Goal: Task Accomplishment & Management: Use online tool/utility

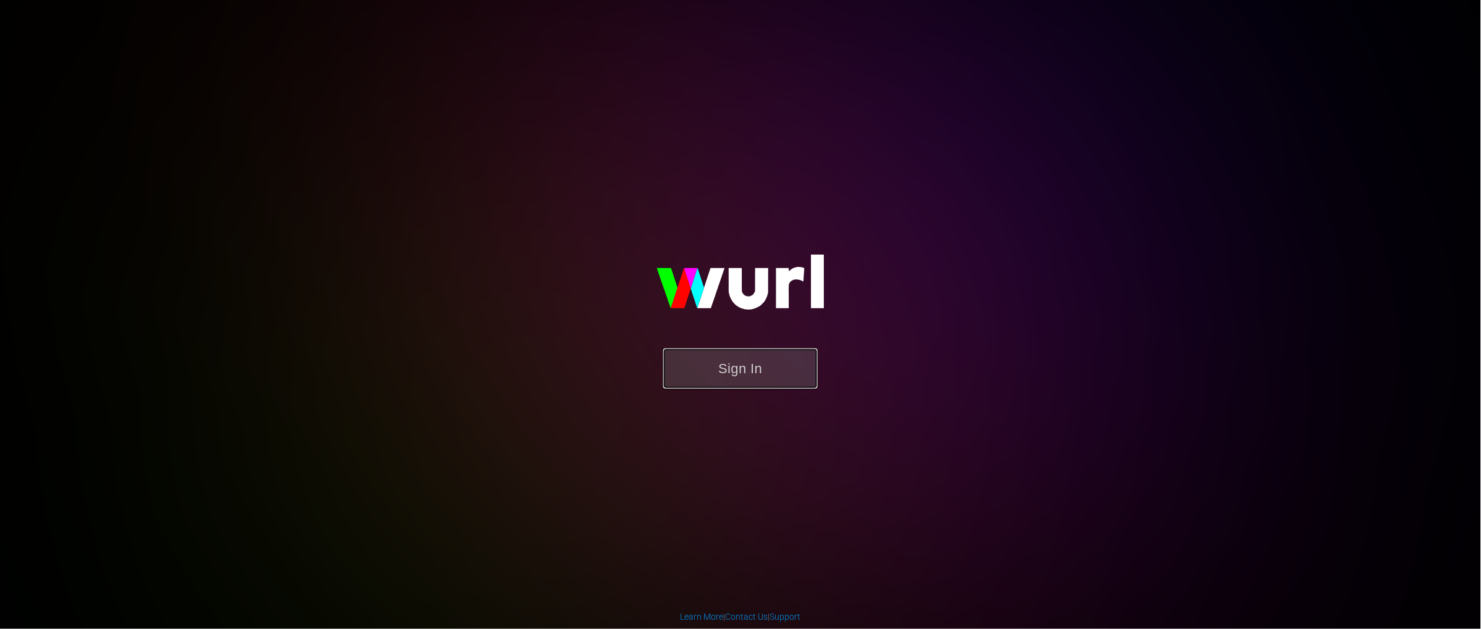
click at [737, 376] on button "Sign In" at bounding box center [740, 368] width 154 height 40
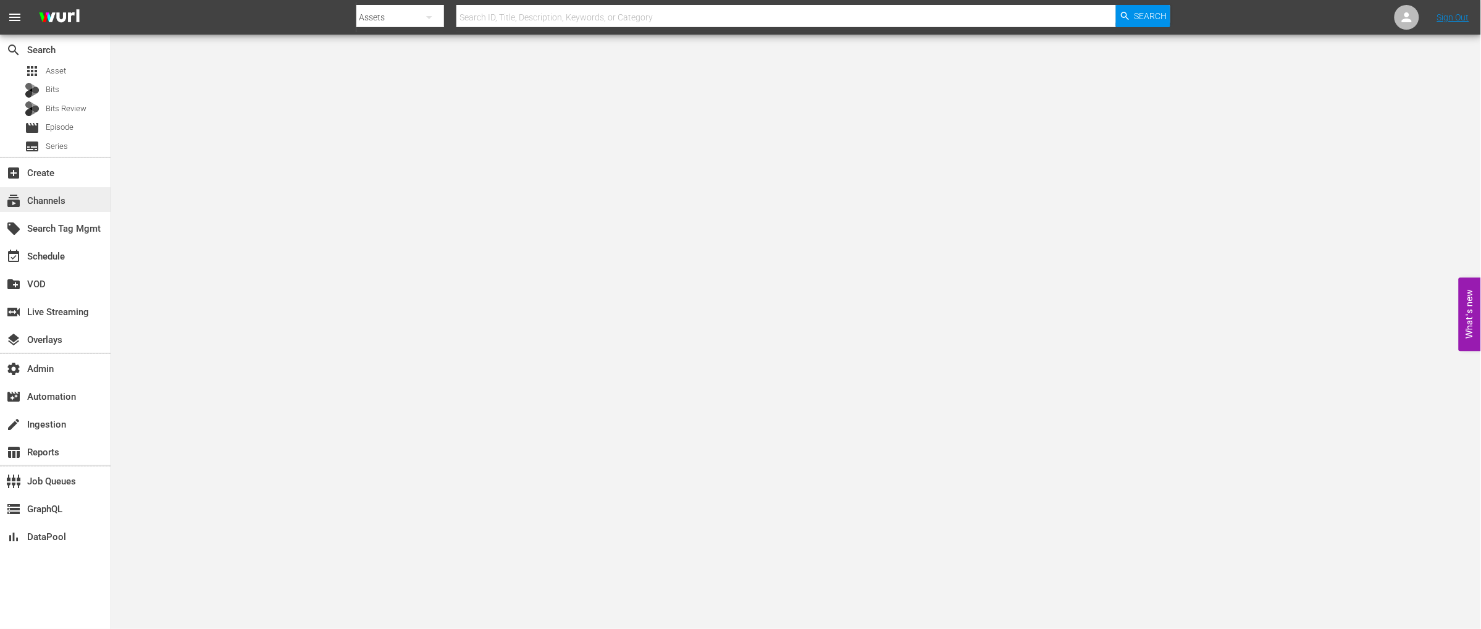
click at [36, 203] on div "subscriptions Channels" at bounding box center [34, 198] width 69 height 11
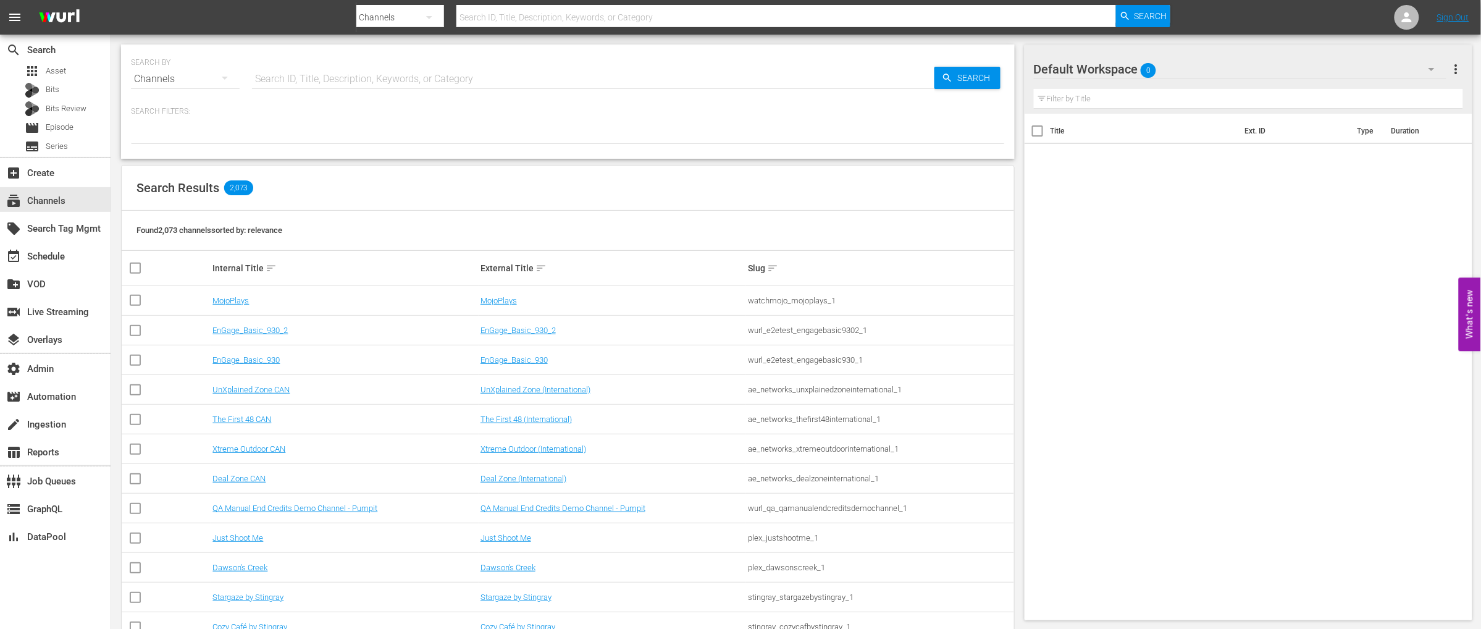
click at [351, 80] on input "text" at bounding box center [593, 79] width 682 height 30
type input "fifa"
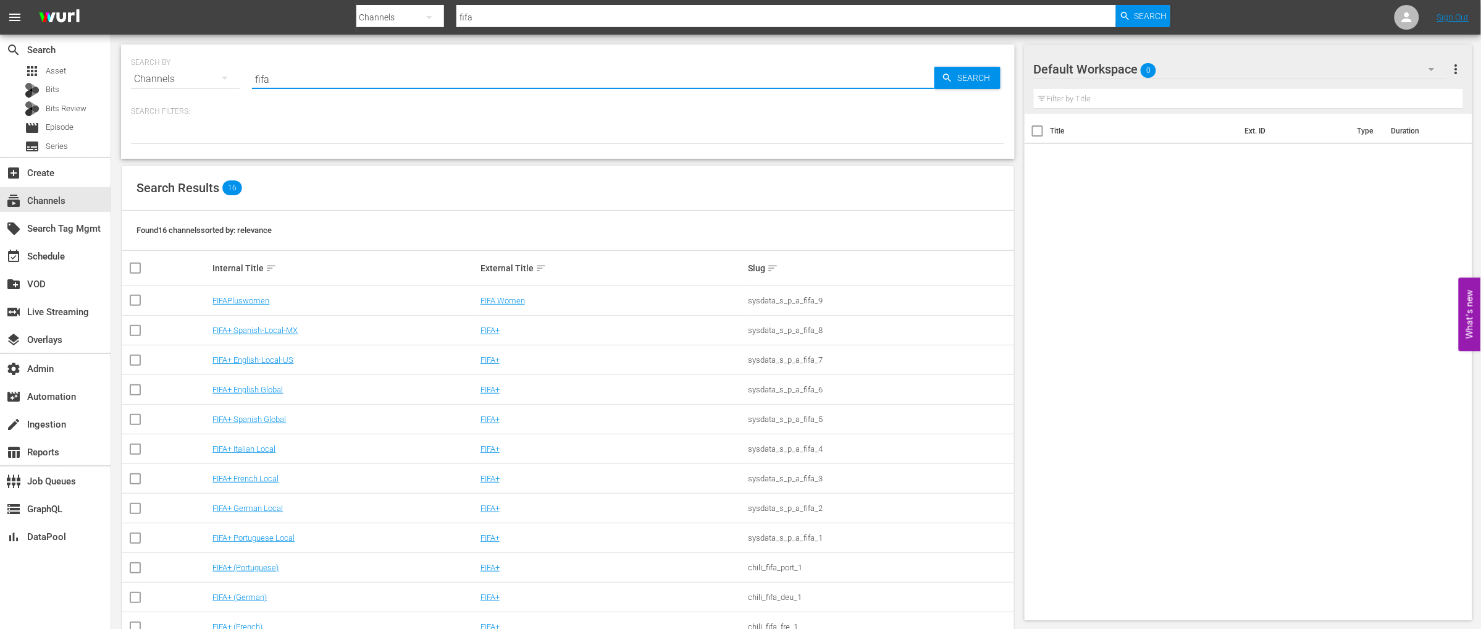
type input "fifa"
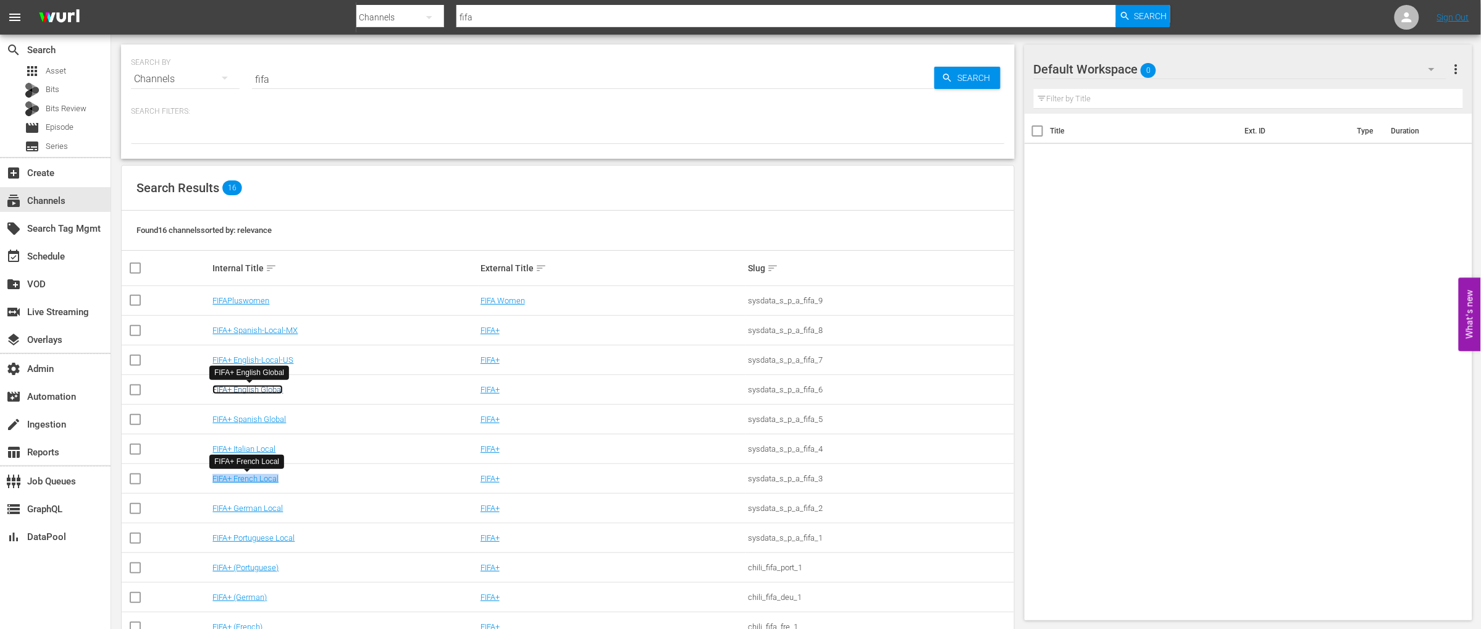
click at [262, 391] on link "FIFA+ English Global" at bounding box center [247, 389] width 70 height 9
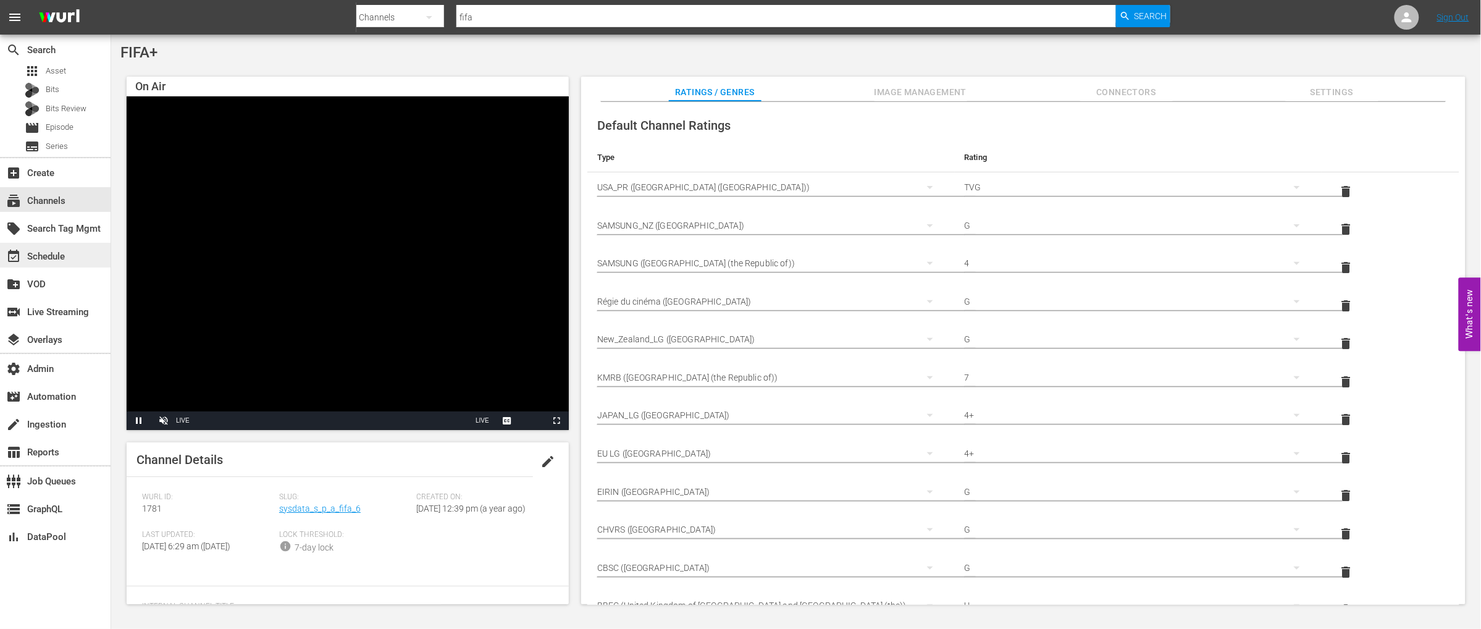
click at [56, 254] on div "event_available Schedule" at bounding box center [34, 254] width 69 height 11
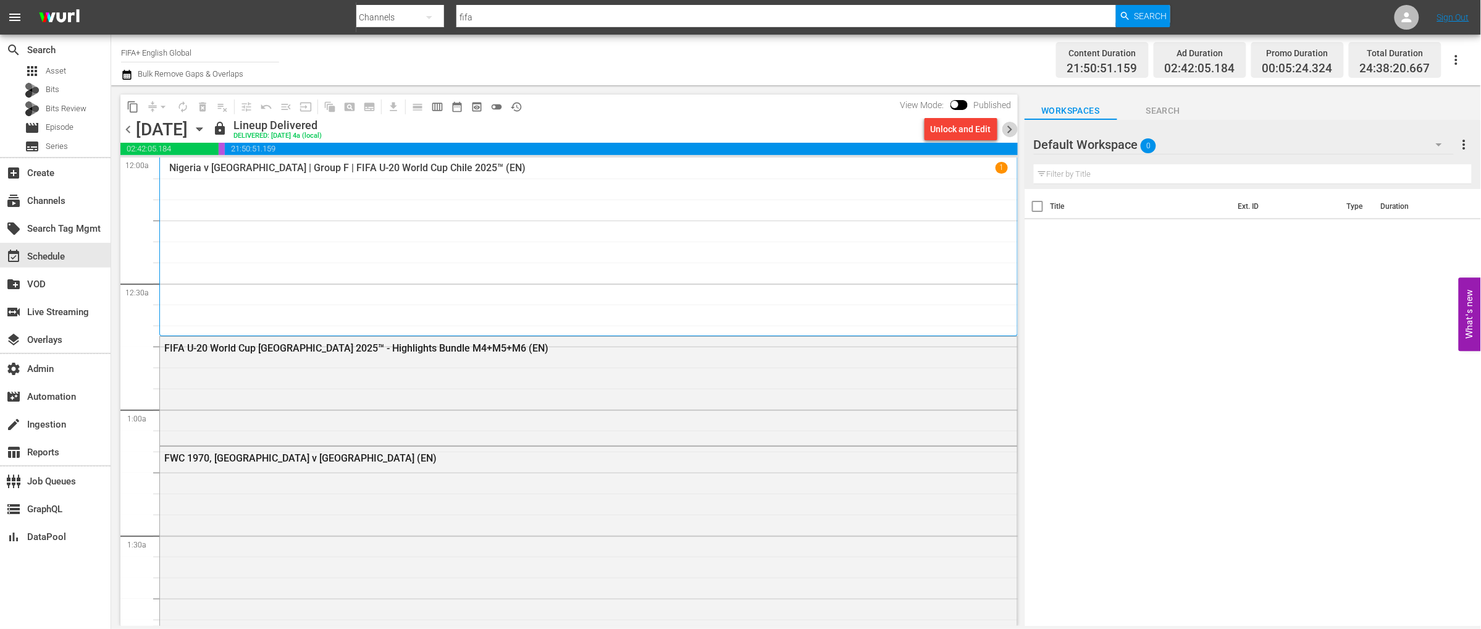
drag, startPoint x: 1010, startPoint y: 129, endPoint x: 1070, endPoint y: 81, distance: 76.9
click at [1009, 129] on span "chevron_right" at bounding box center [1009, 129] width 15 height 15
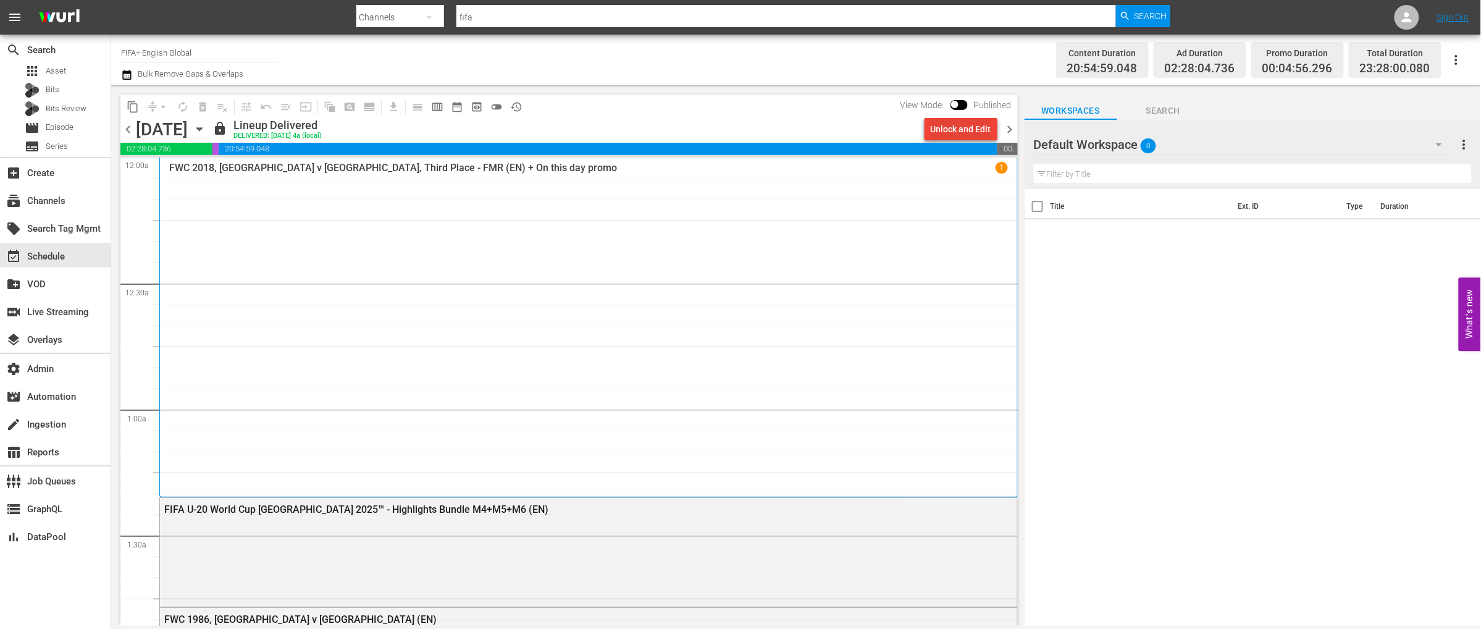
click at [950, 129] on div "Unlock and Edit" at bounding box center [961, 129] width 61 height 22
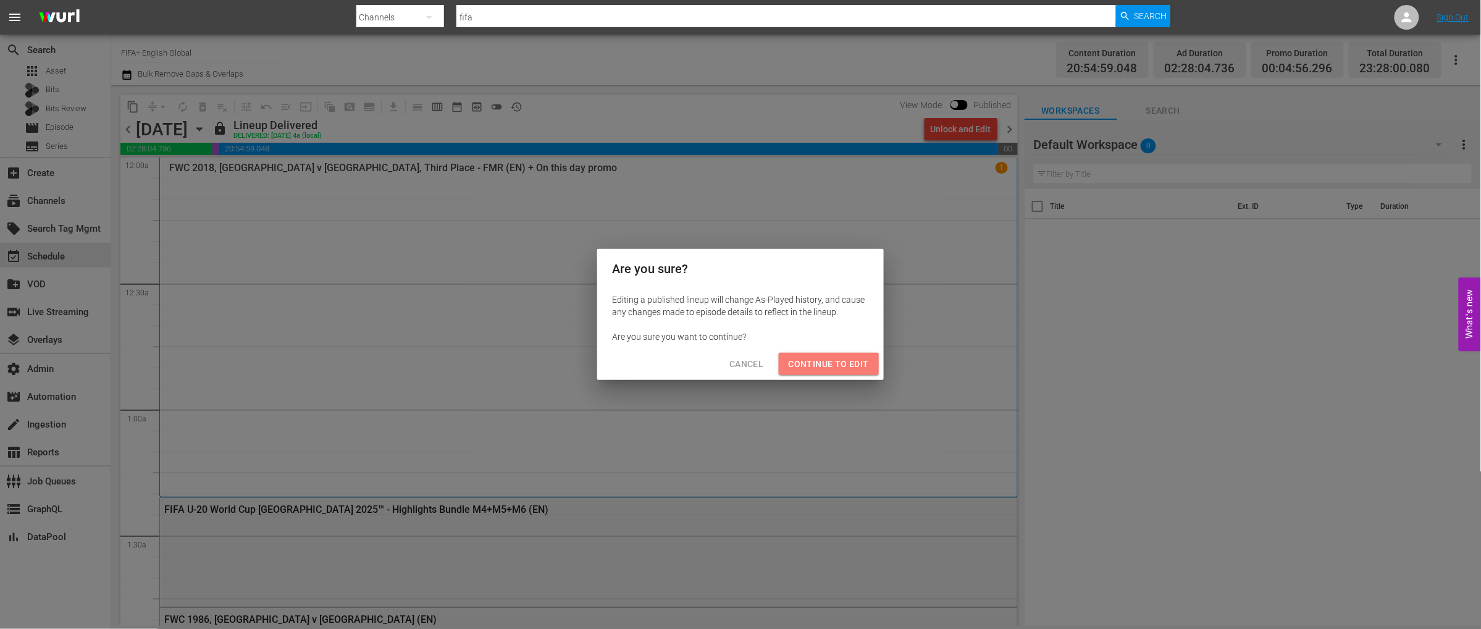
drag, startPoint x: 829, startPoint y: 368, endPoint x: 856, endPoint y: 347, distance: 33.9
click at [829, 368] on span "Continue to Edit" at bounding box center [829, 363] width 80 height 15
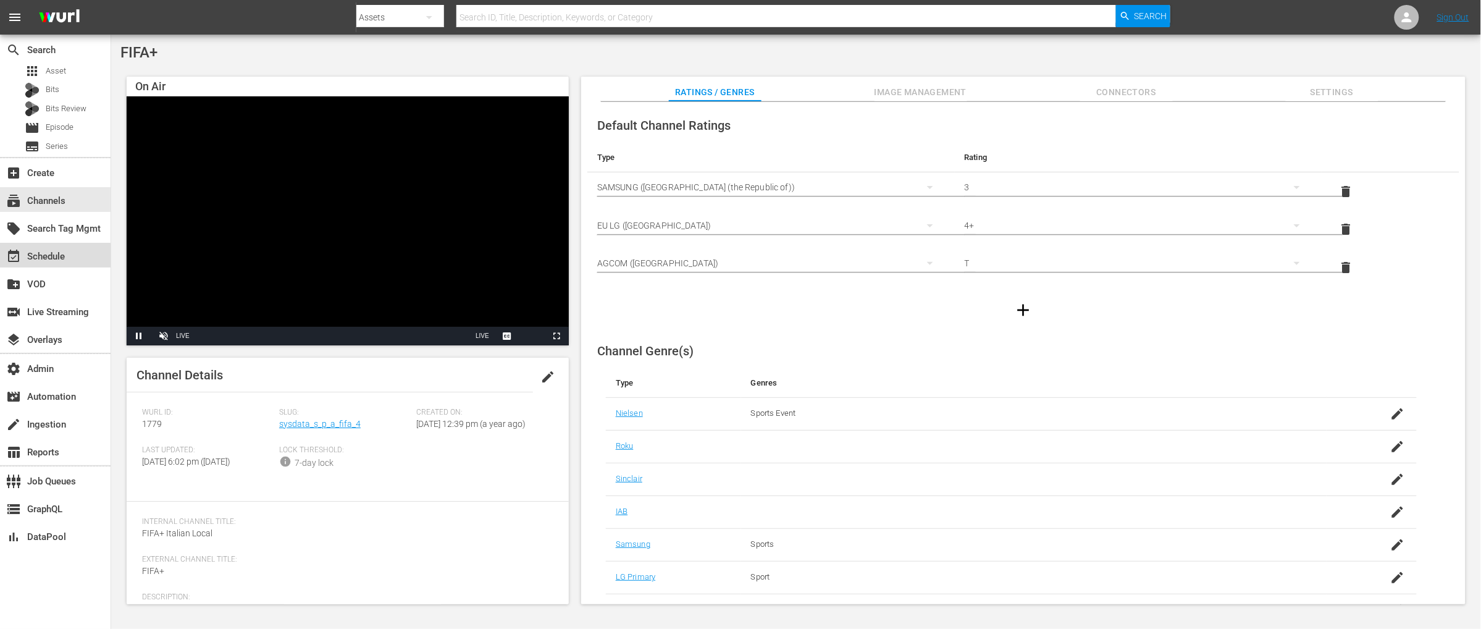
click at [52, 258] on div "event_available Schedule" at bounding box center [34, 254] width 69 height 11
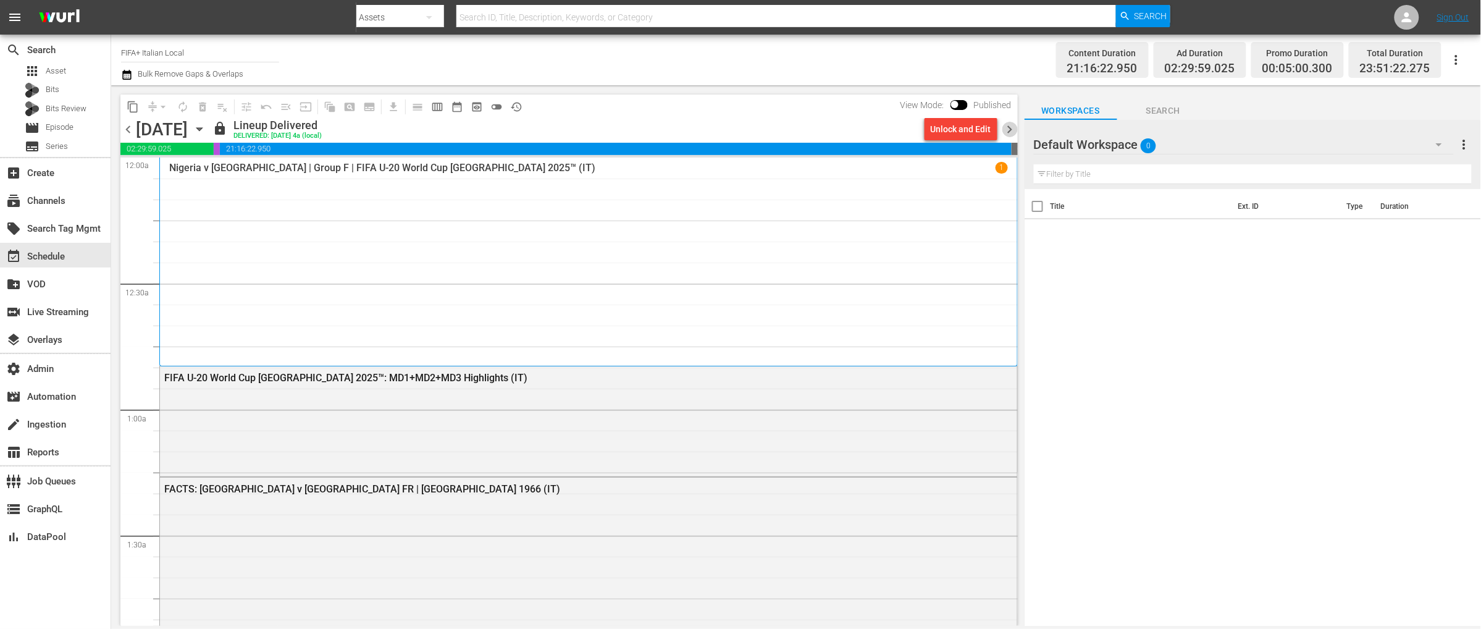
drag, startPoint x: 1005, startPoint y: 128, endPoint x: 1222, endPoint y: 20, distance: 242.5
click at [1005, 128] on span "chevron_right" at bounding box center [1009, 129] width 15 height 15
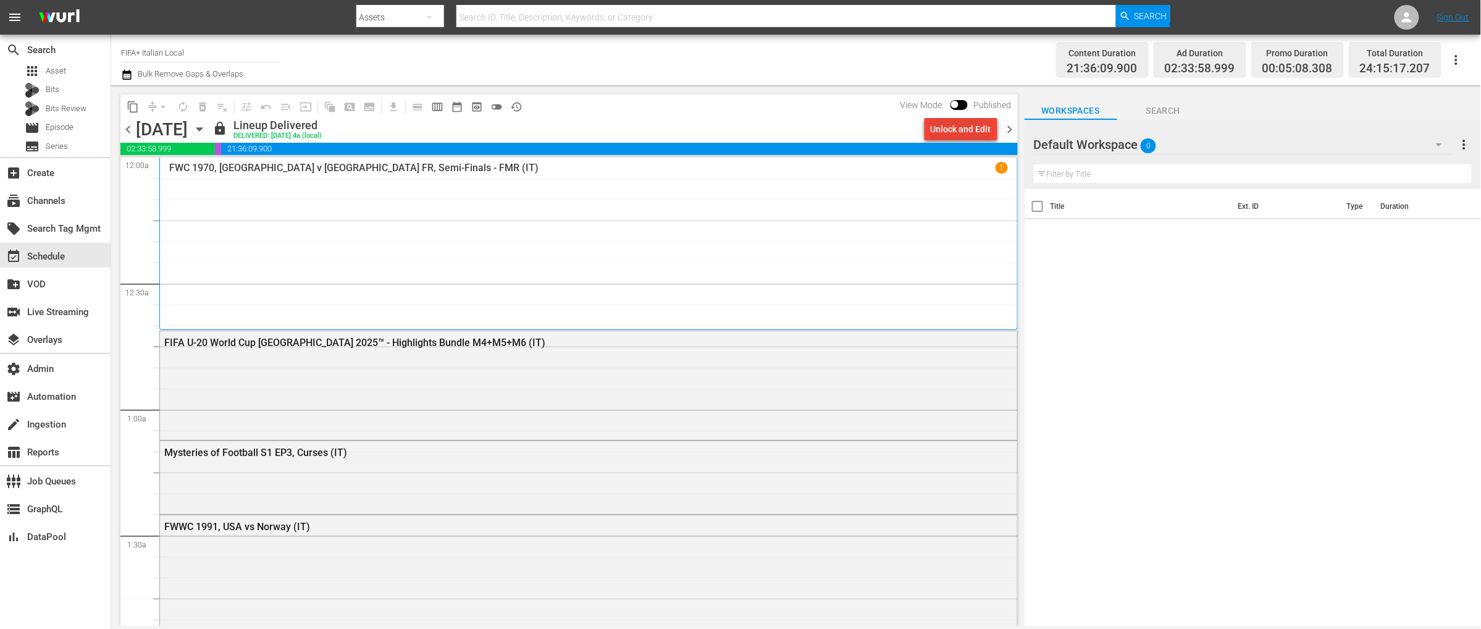
click at [945, 134] on div "Unlock and Edit" at bounding box center [961, 129] width 61 height 22
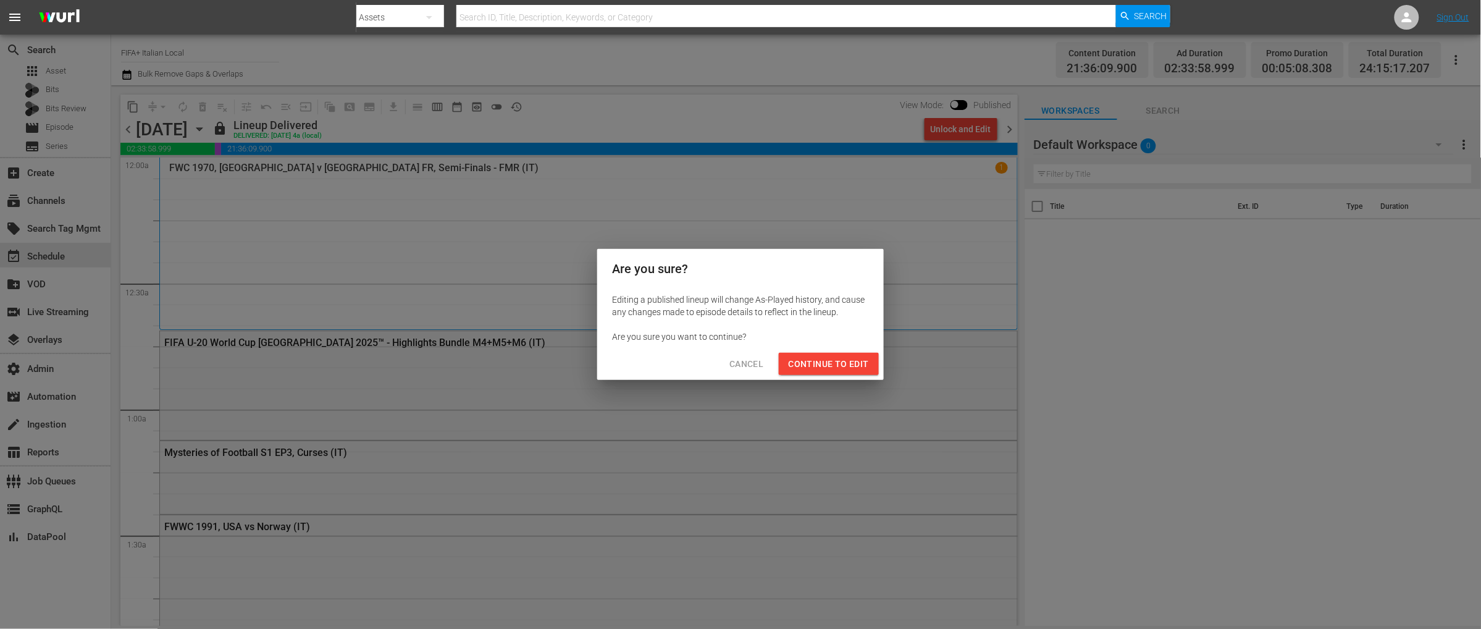
click at [818, 367] on span "Continue to Edit" at bounding box center [829, 363] width 80 height 15
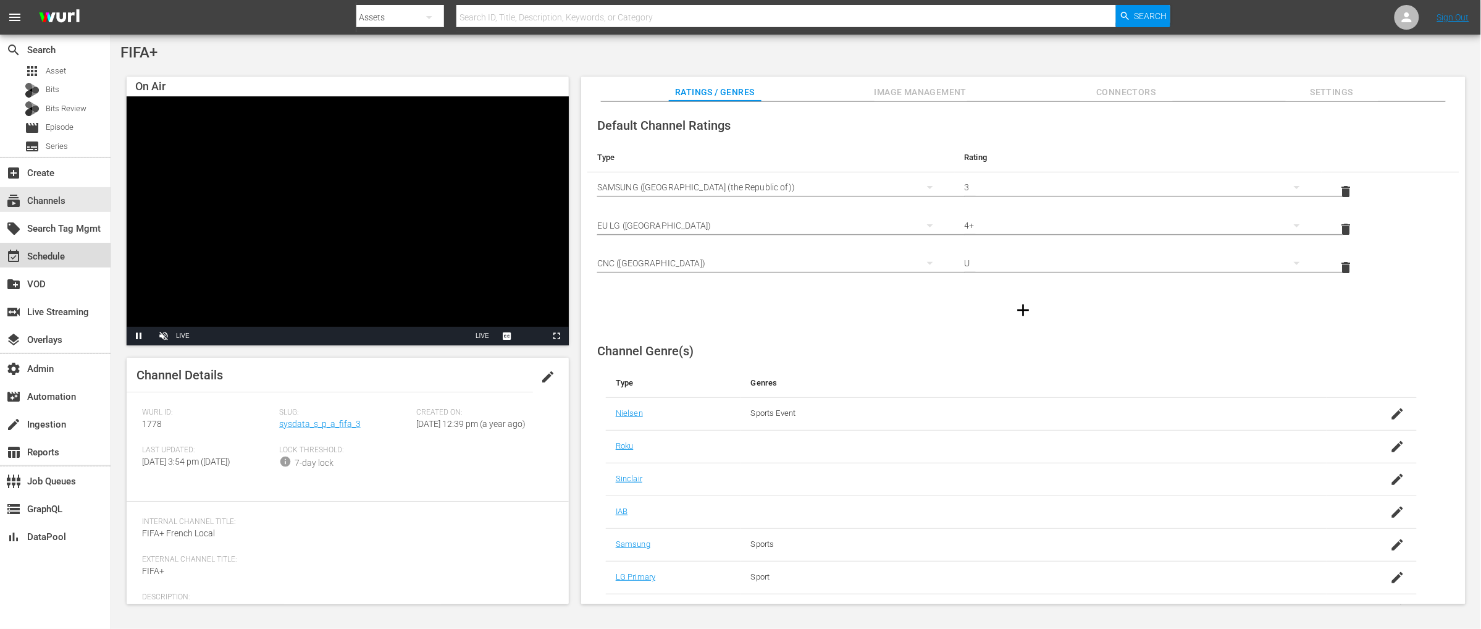
click at [48, 260] on div "event_available Schedule" at bounding box center [34, 254] width 69 height 11
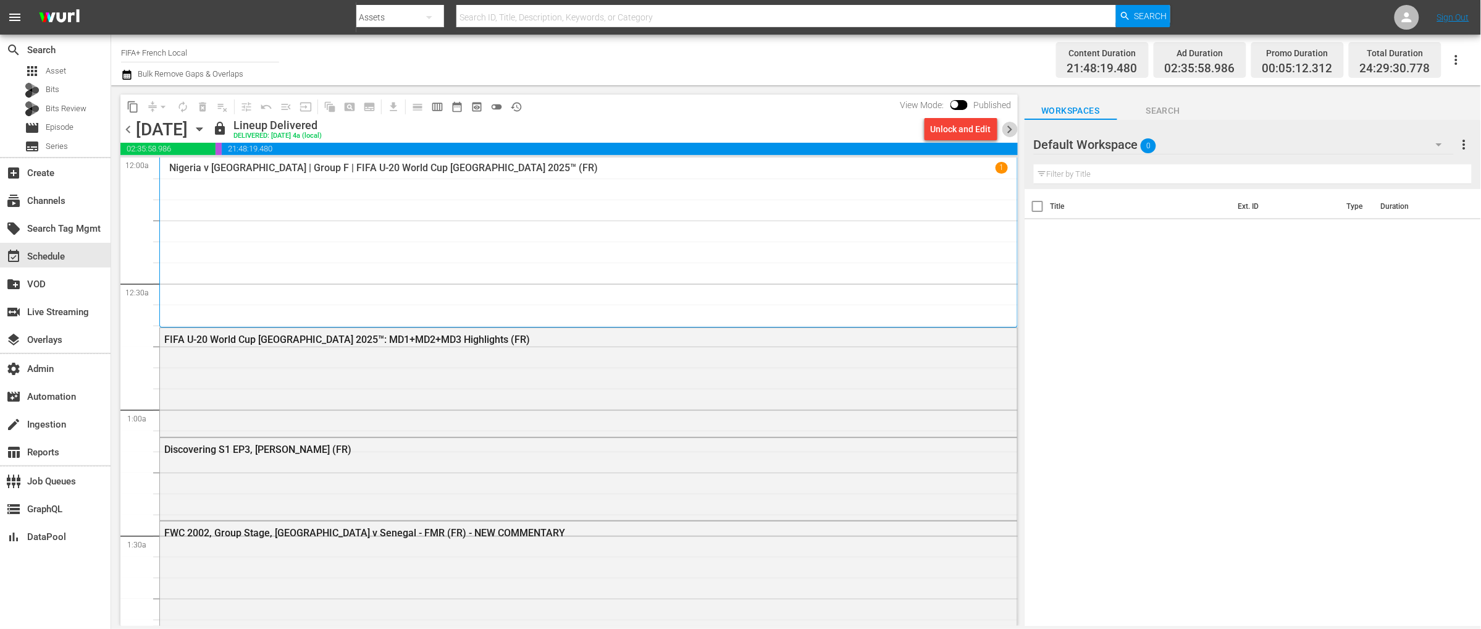
click at [1008, 131] on span "chevron_right" at bounding box center [1009, 129] width 15 height 15
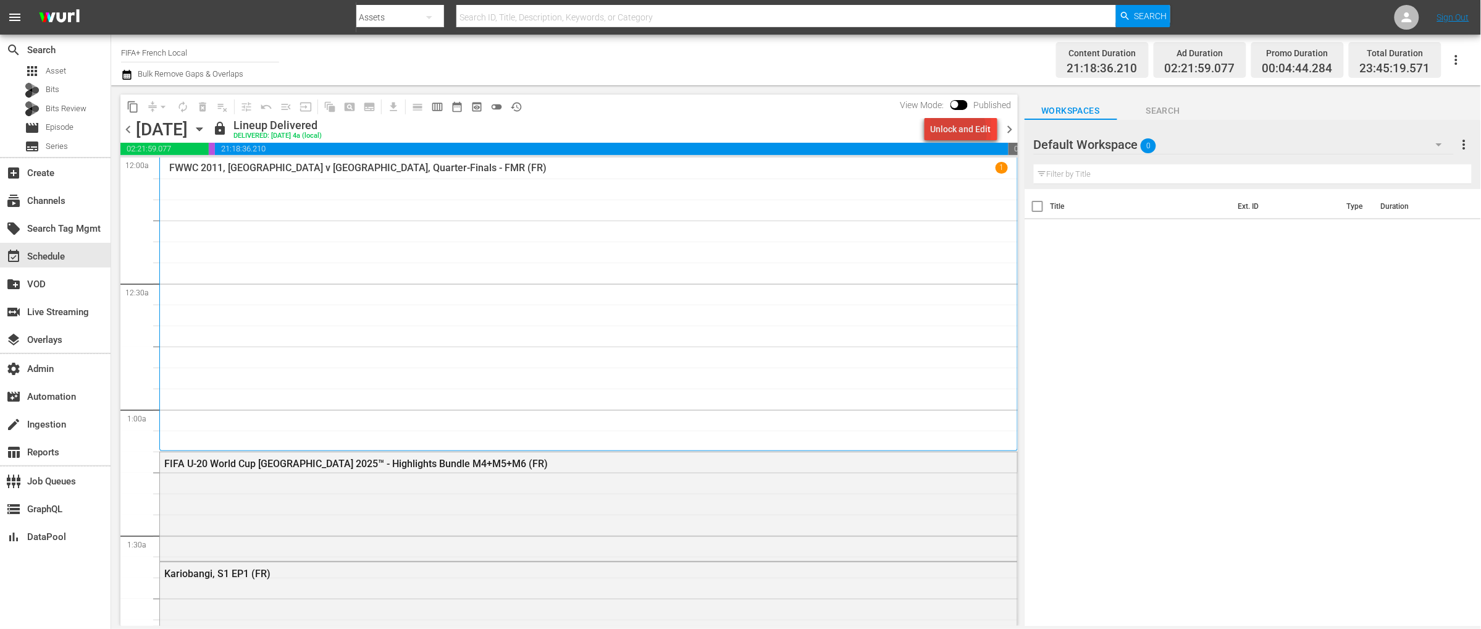
click at [948, 133] on div "Unlock and Edit" at bounding box center [961, 129] width 61 height 22
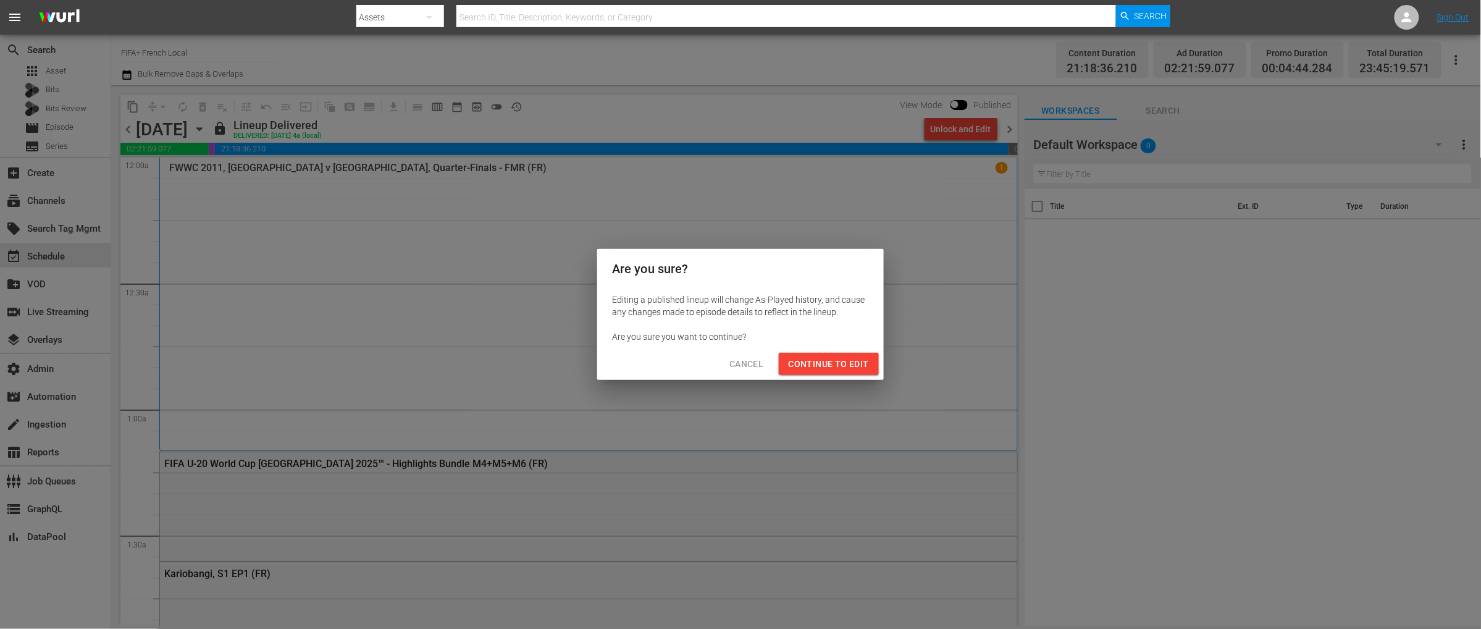
click at [811, 361] on span "Continue to Edit" at bounding box center [829, 363] width 80 height 15
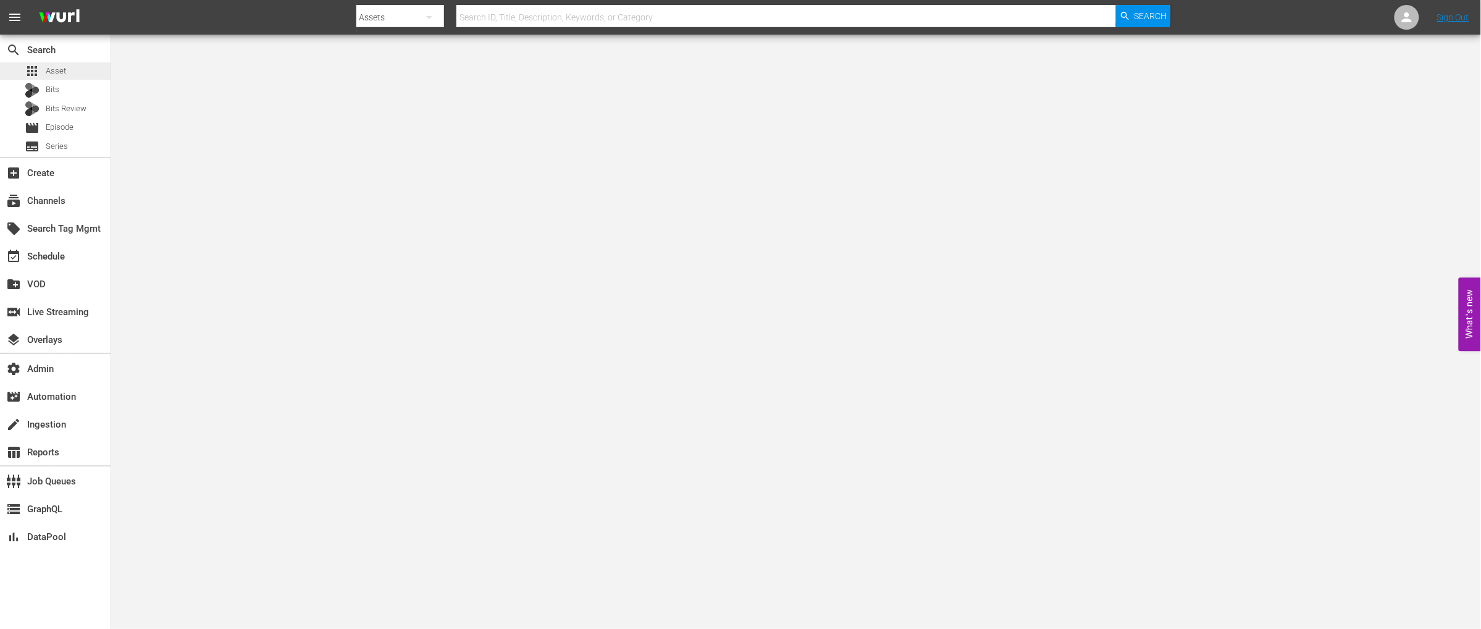
click at [54, 72] on span "Asset" at bounding box center [56, 71] width 20 height 12
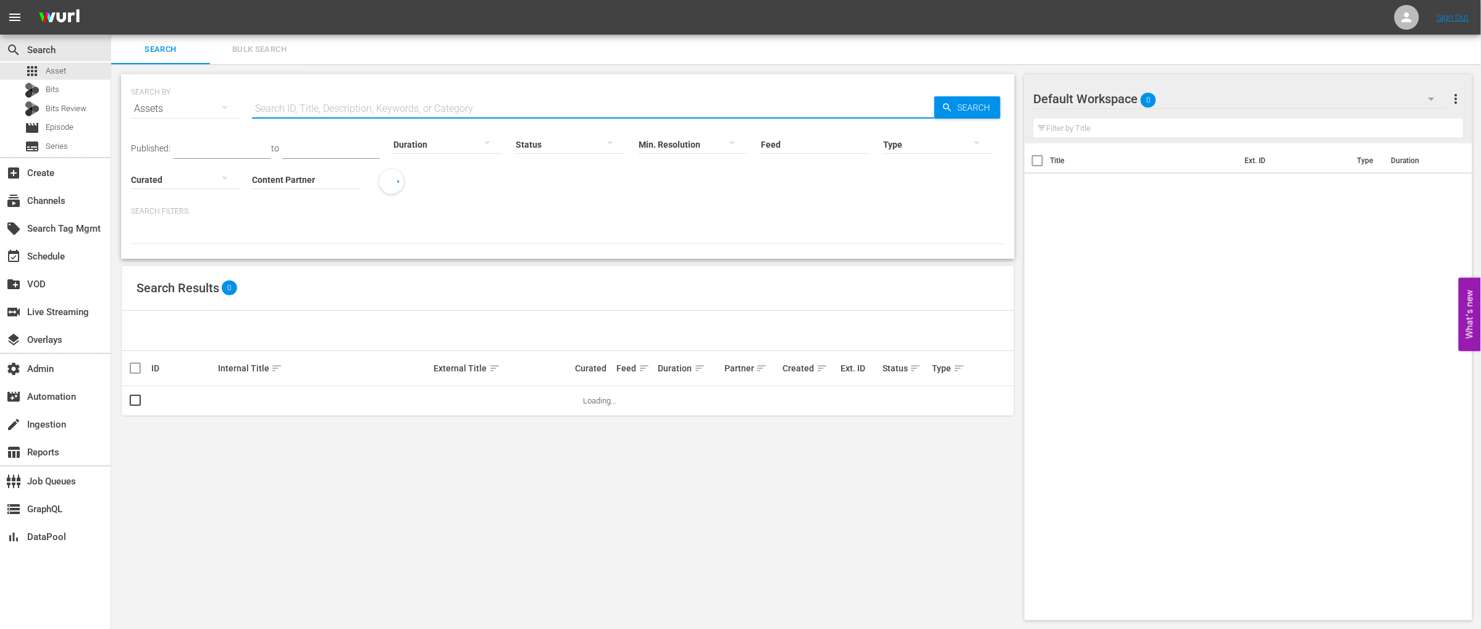
click at [310, 111] on input "text" at bounding box center [593, 109] width 682 height 30
paste input "AMCNVR0000005578"
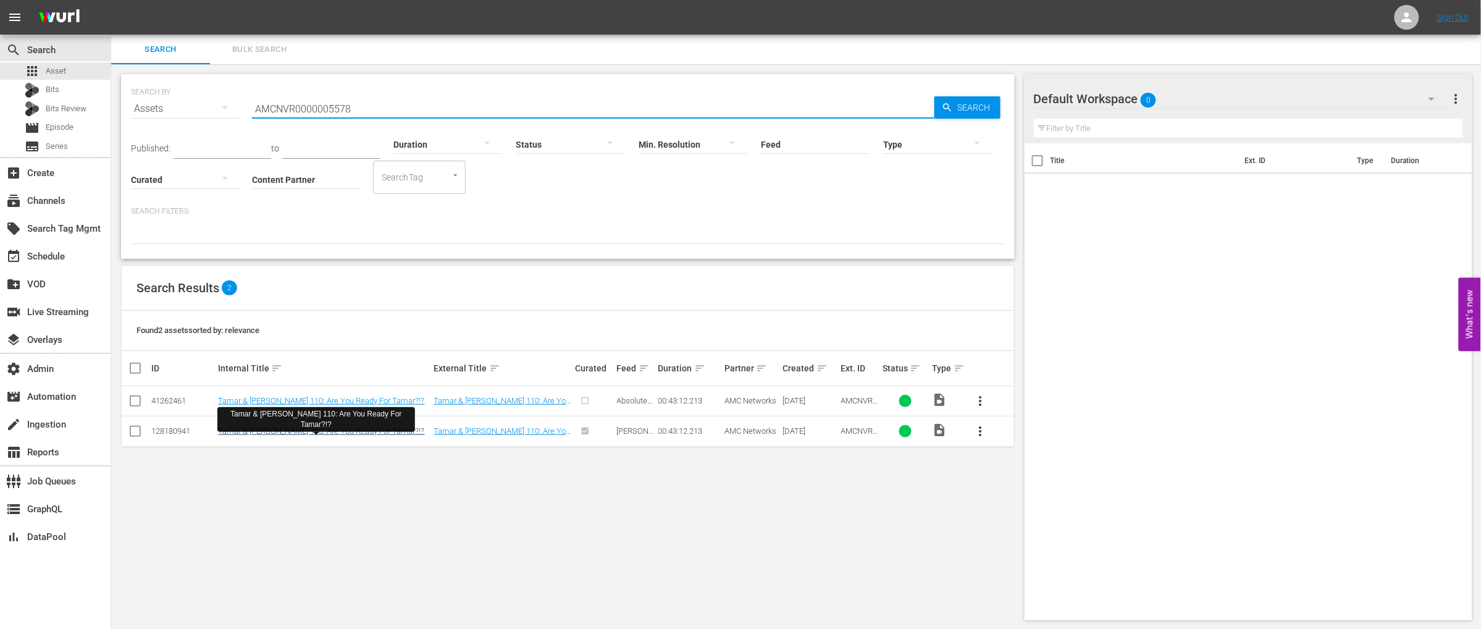
type input "AMCNVR0000005578"
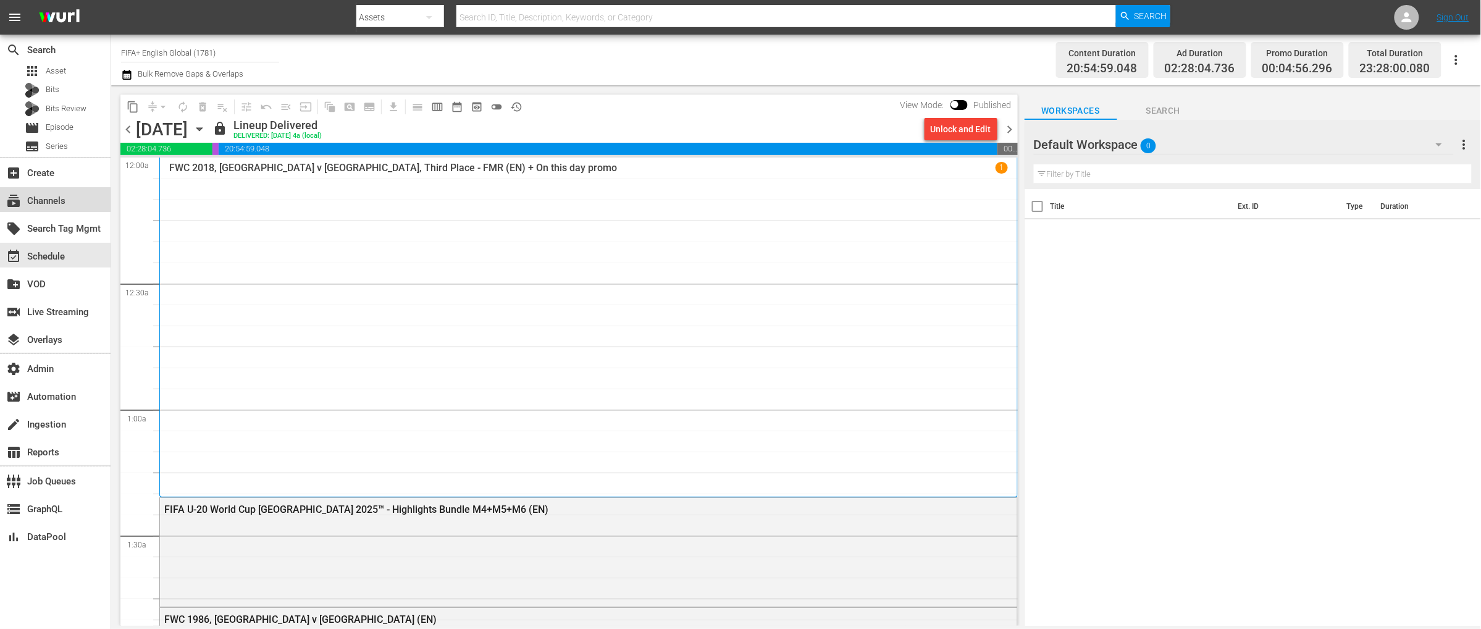
click at [44, 201] on div "subscriptions Channels" at bounding box center [34, 198] width 69 height 11
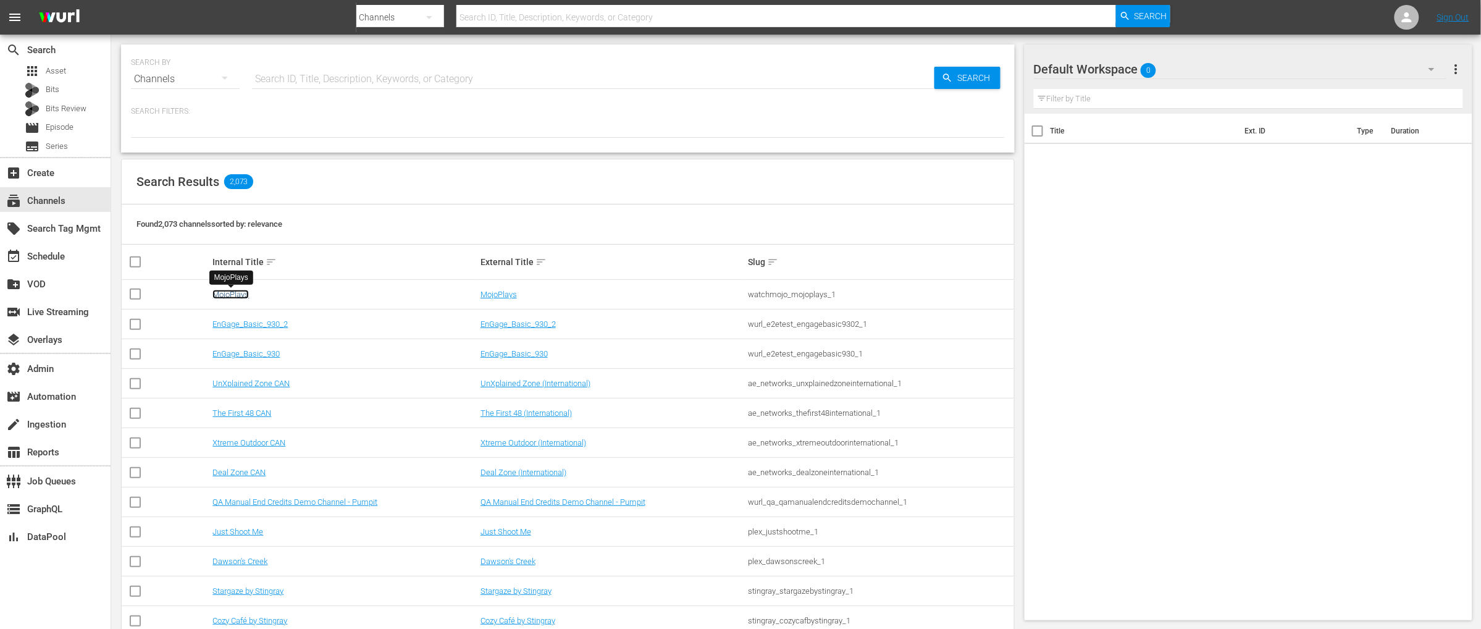
click at [232, 291] on link "MojoPlays" at bounding box center [230, 294] width 36 height 9
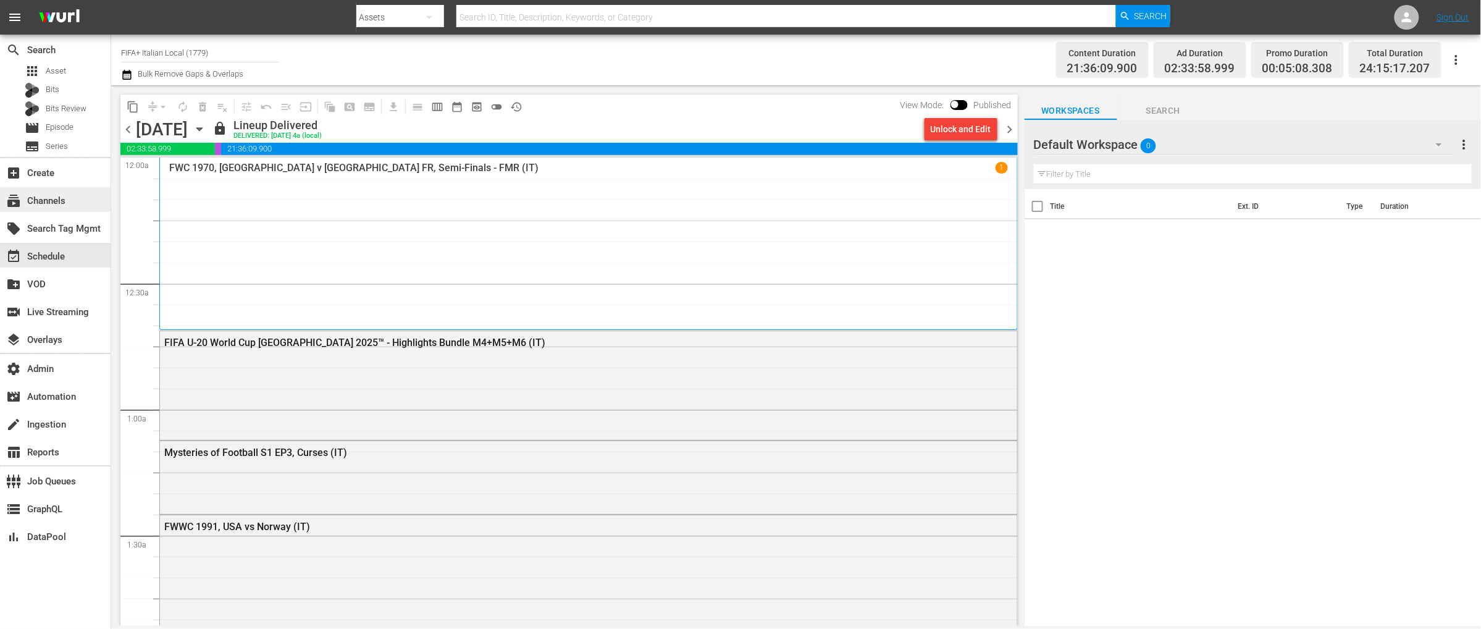
click at [54, 201] on div "subscriptions Channels" at bounding box center [34, 198] width 69 height 11
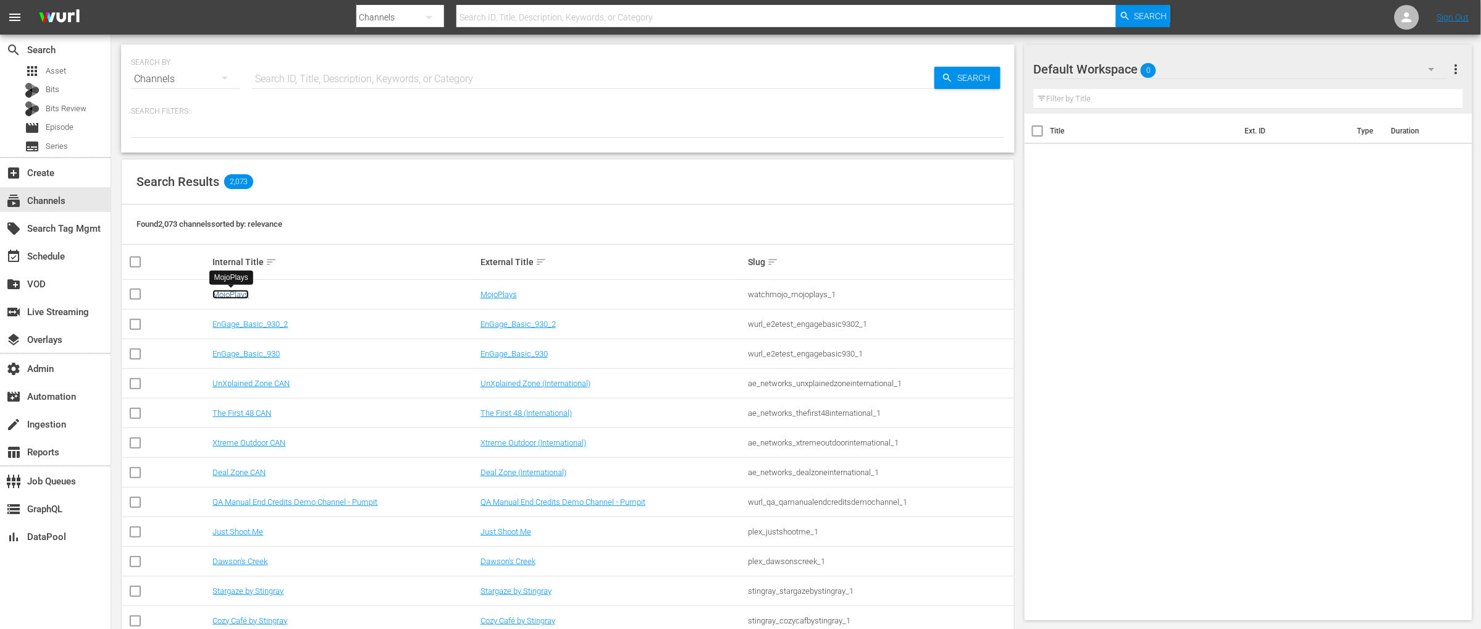
click at [236, 295] on link "MojoPlays" at bounding box center [230, 294] width 36 height 9
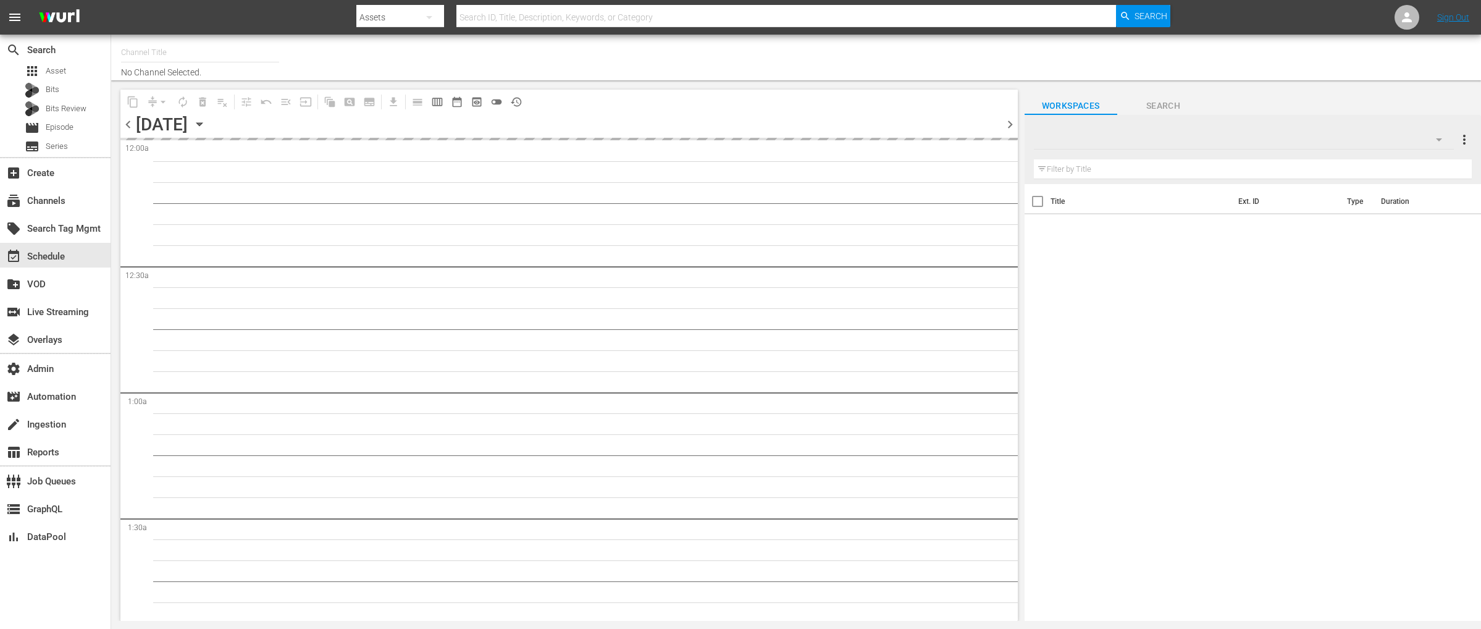
type input "FIFA+ French Local (1778)"
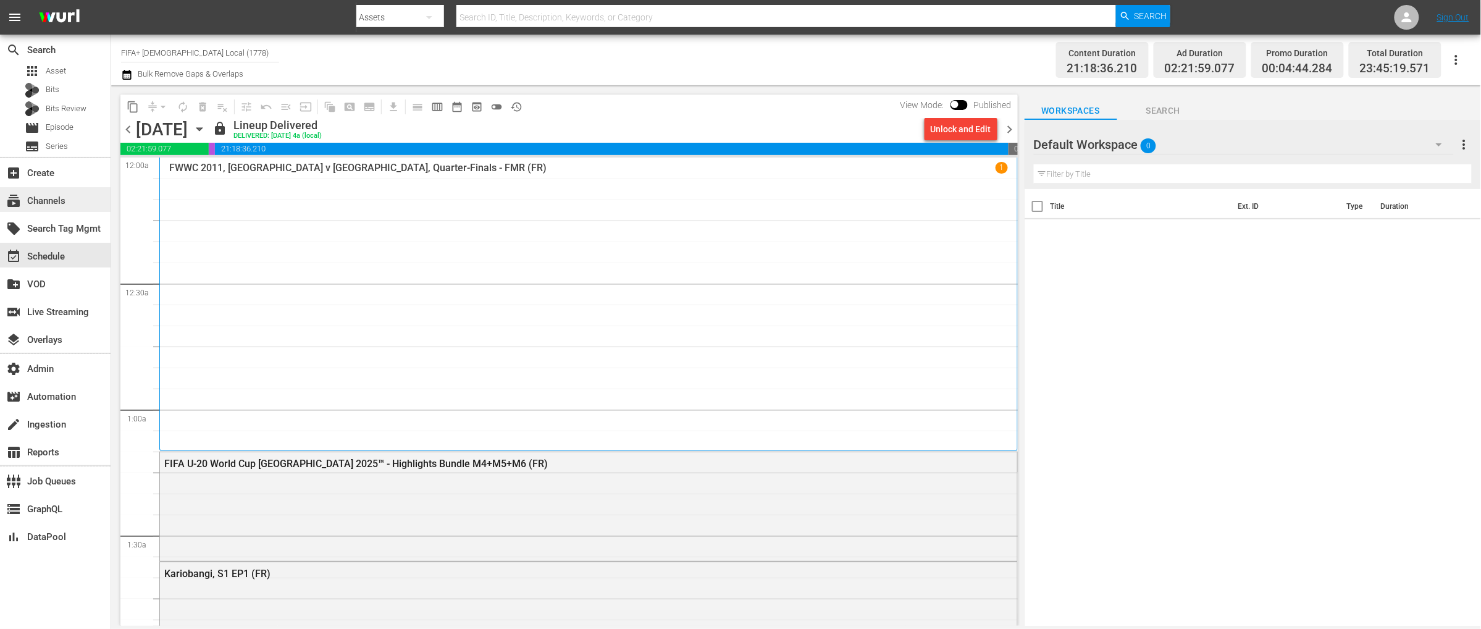
click at [49, 198] on div "subscriptions Channels" at bounding box center [34, 198] width 69 height 11
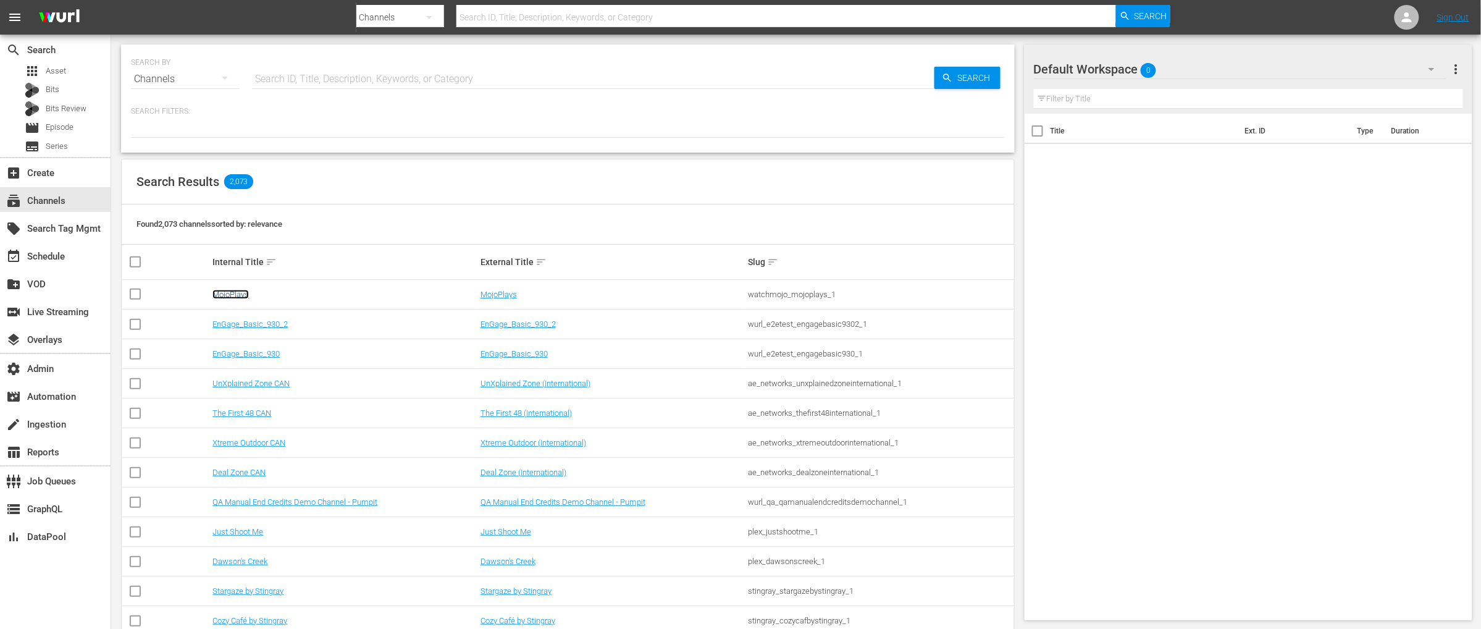
click at [244, 292] on link "MojoPlays" at bounding box center [230, 294] width 36 height 9
